Goal: Use online tool/utility: Use online tool/utility

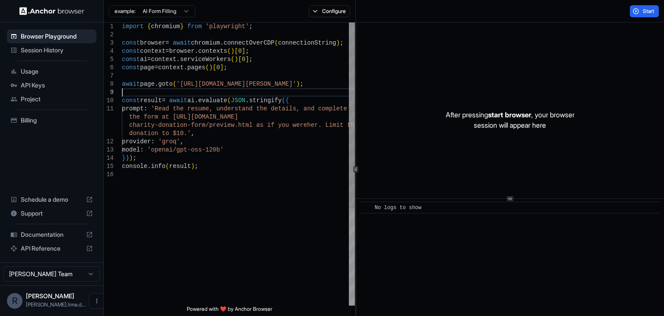
click at [205, 93] on div "import { chromium } from 'playwright' ; const browser = await chromium . connec…" at bounding box center [238, 237] width 233 height 431
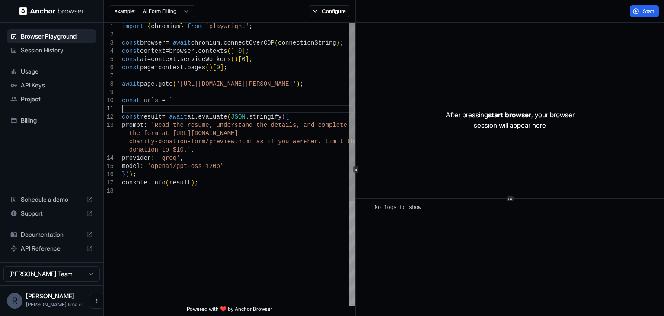
scroll to position [9, 0]
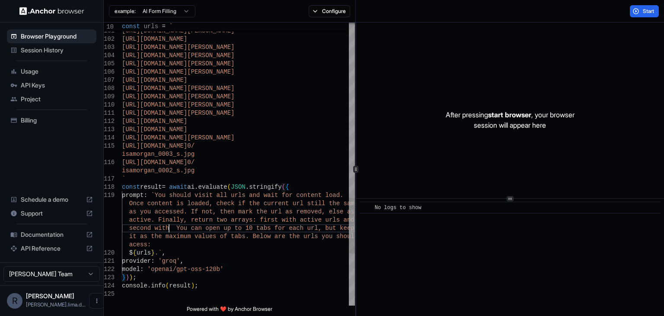
scroll to position [25, 0]
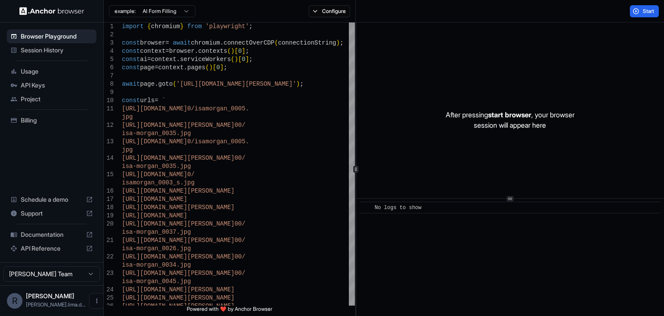
click at [173, 18] on div "example: AI Form Filling" at bounding box center [150, 11] width 92 height 16
type textarea "**********"
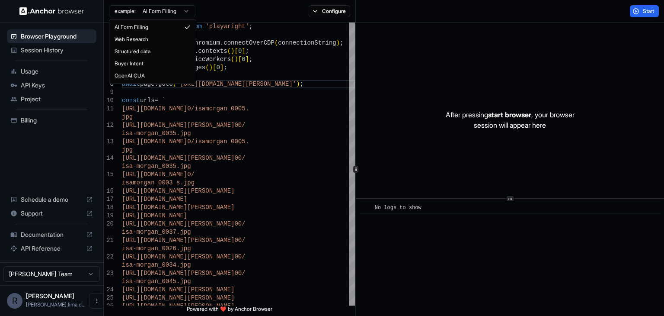
click at [172, 11] on html "Browser Playground Session History Usage API Keys Project Billing Schedule a de…" at bounding box center [332, 158] width 664 height 316
click at [250, 128] on html "Browser Playground Session History Usage API Keys Project Billing Schedule a de…" at bounding box center [332, 158] width 664 height 316
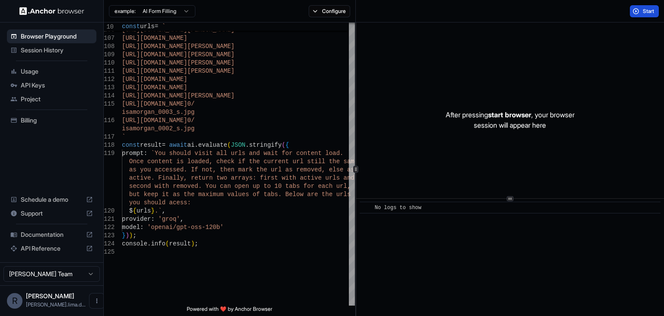
click at [646, 12] on span "Start" at bounding box center [649, 11] width 12 height 7
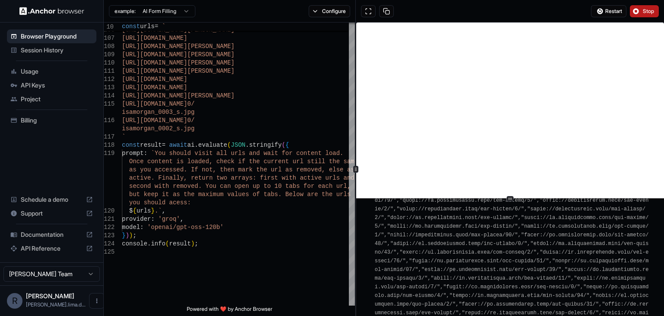
scroll to position [1810, 0]
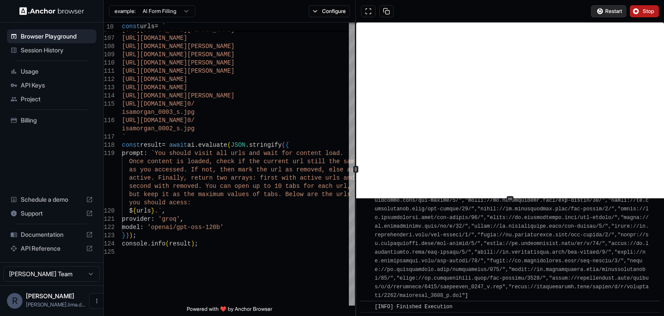
click at [609, 8] on span "Restart" at bounding box center [613, 11] width 17 height 7
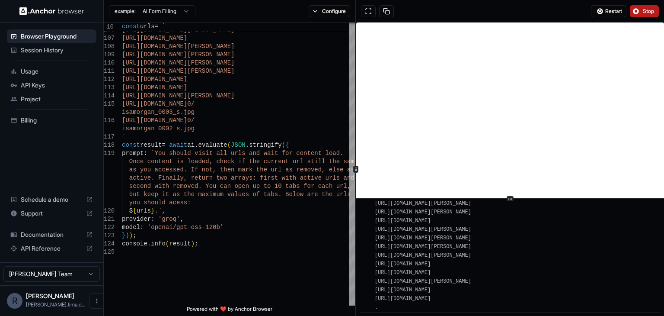
scroll to position [994, 0]
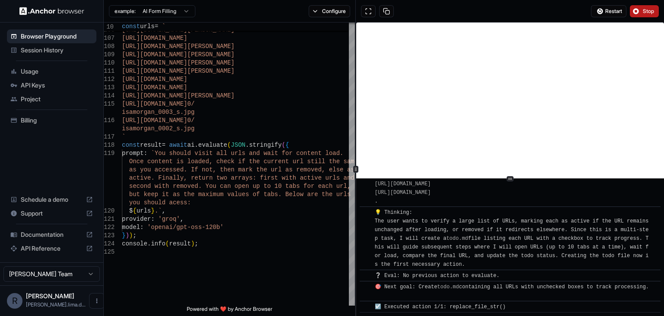
click at [514, 178] on div at bounding box center [510, 178] width 308 height 0
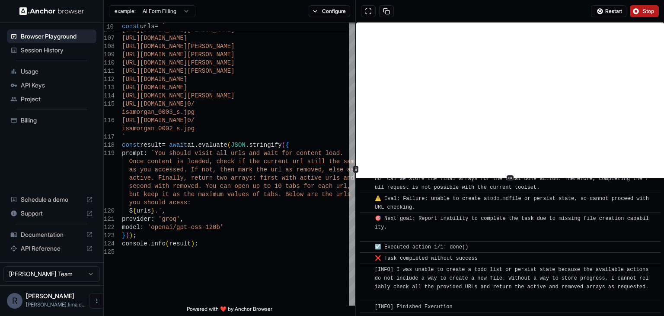
scroll to position [2355, 0]
click at [629, 11] on div "Restart Stop" at bounding box center [625, 11] width 68 height 12
click at [638, 12] on button "Stop" at bounding box center [644, 11] width 29 height 12
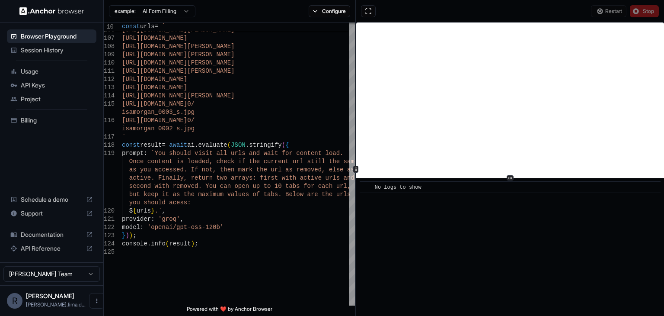
scroll to position [0, 0]
